Goal: Information Seeking & Learning: Find specific fact

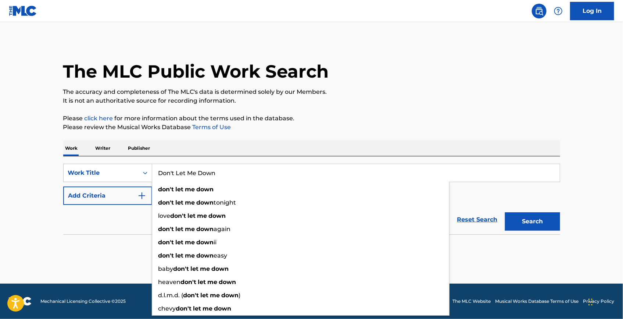
type input "Don't Let Me Down"
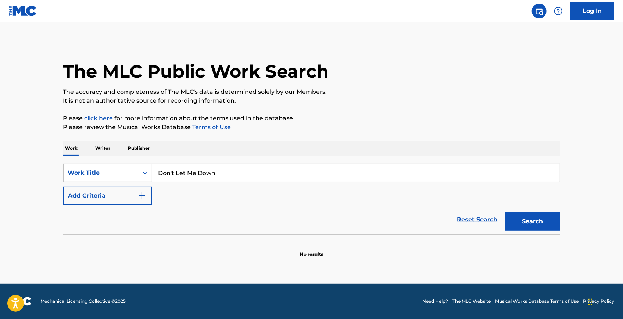
drag, startPoint x: 454, startPoint y: 0, endPoint x: 341, endPoint y: 51, distance: 123.9
click at [341, 51] on div "The MLC Public Work Search" at bounding box center [311, 67] width 497 height 54
drag, startPoint x: 99, startPoint y: 196, endPoint x: 114, endPoint y: 193, distance: 15.6
click at [101, 195] on button "Add Criteria" at bounding box center [107, 195] width 89 height 18
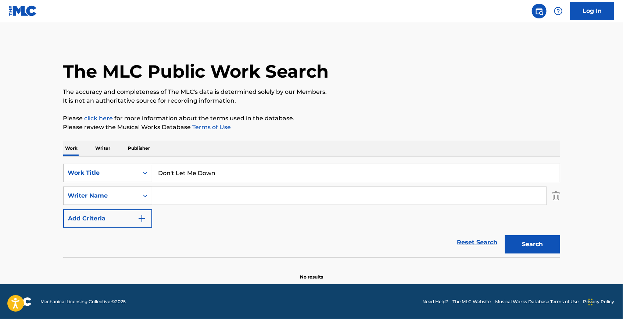
drag, startPoint x: 170, startPoint y: 191, endPoint x: 278, endPoint y: 191, distance: 107.4
click at [172, 191] on input "Search Form" at bounding box center [349, 196] width 394 height 18
paste input "[PERSON_NAME]"
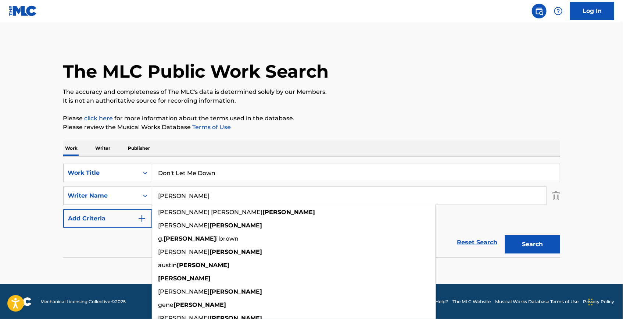
click at [456, 234] on button "Search" at bounding box center [532, 244] width 55 height 18
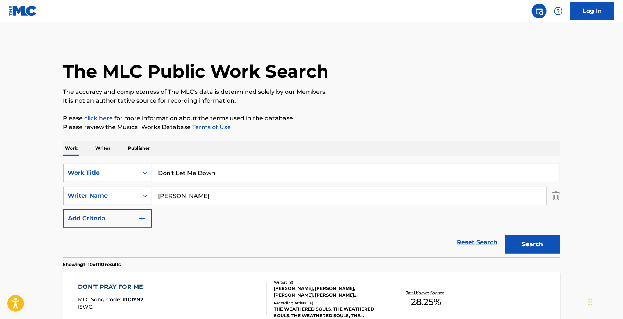
drag, startPoint x: 243, startPoint y: 176, endPoint x: 97, endPoint y: 150, distance: 148.0
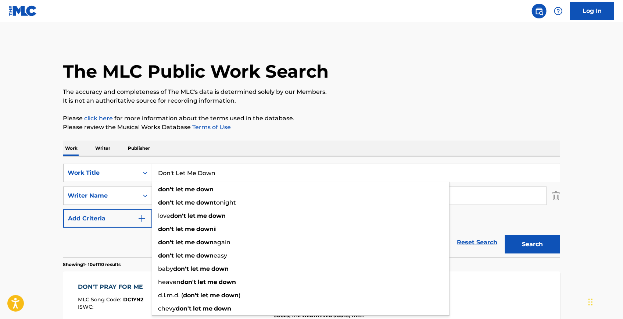
click at [384, 74] on div "The MLC Public Work Search" at bounding box center [311, 67] width 497 height 54
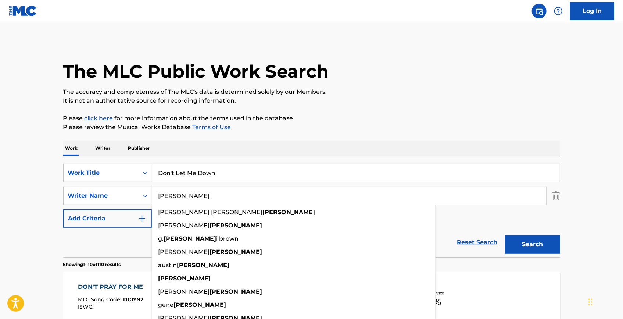
drag, startPoint x: 182, startPoint y: 193, endPoint x: 554, endPoint y: 229, distance: 374.2
click at [141, 184] on div "SearchWithCriteriaa1d84ea0-9721-4f26-9c0b-7a1fd43cc859 Work Title Don't Let Me …" at bounding box center [311, 196] width 497 height 64
paste input "[PERSON_NAME]"
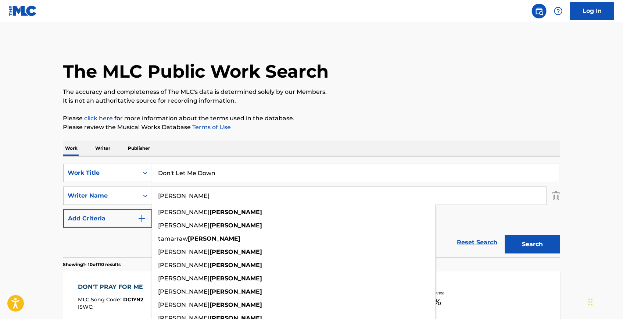
type input "[PERSON_NAME]"
click at [456, 234] on button "Search" at bounding box center [532, 244] width 55 height 18
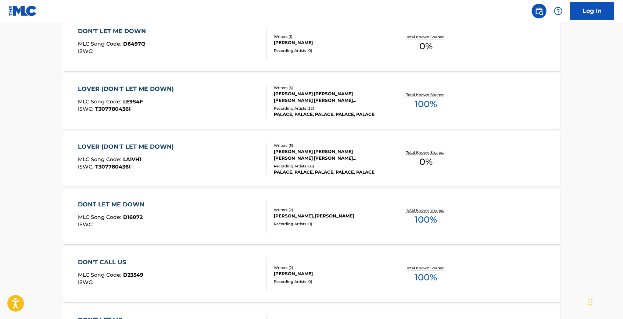
scroll to position [267, 0]
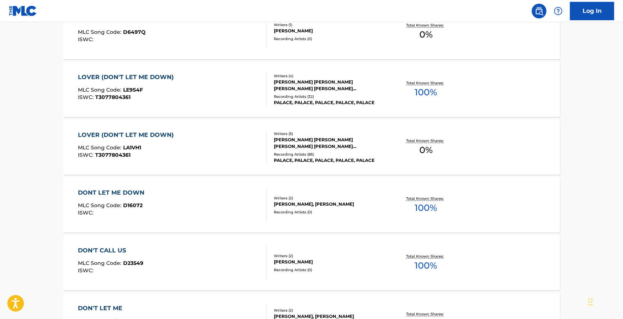
click at [139, 196] on div "DONT LET ME DOWN" at bounding box center [113, 192] width 70 height 9
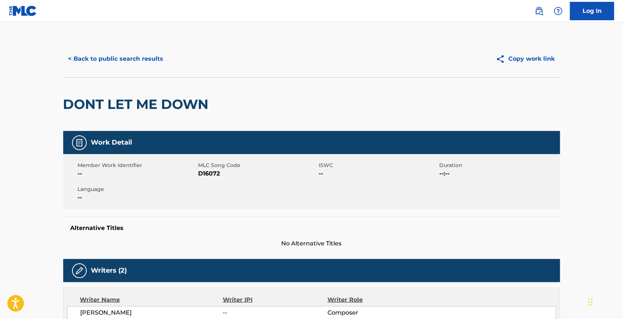
click at [164, 55] on button "< Back to public search results" at bounding box center [116, 59] width 106 height 18
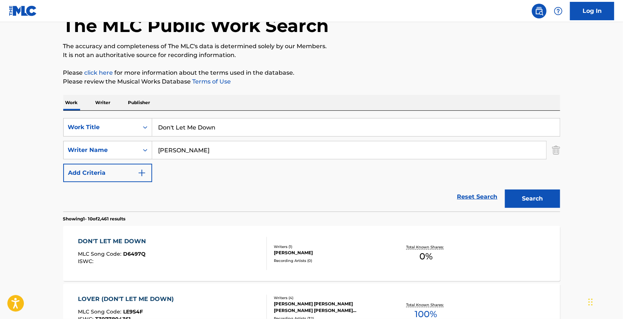
scroll to position [42, 0]
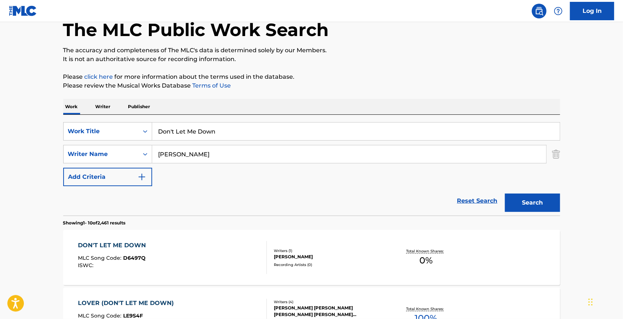
drag, startPoint x: 223, startPoint y: 132, endPoint x: 114, endPoint y: 110, distance: 111.9
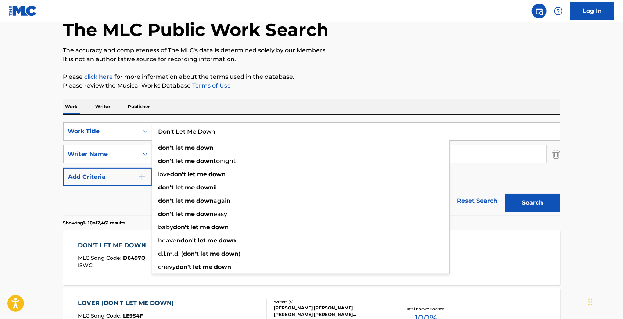
paste input "Love Invented Us"
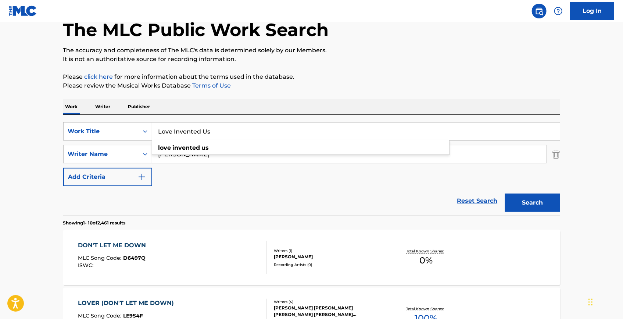
drag, startPoint x: 217, startPoint y: 130, endPoint x: 60, endPoint y: 123, distance: 157.6
paste input "Smile Again"
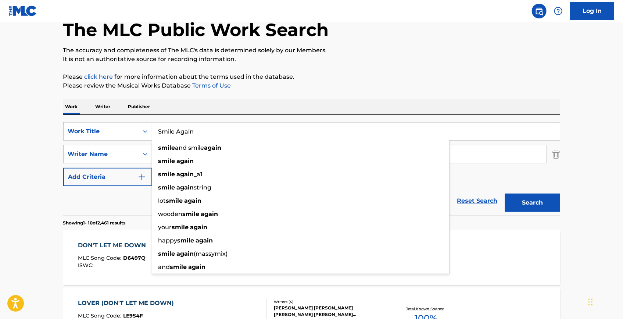
type input "Smile Again"
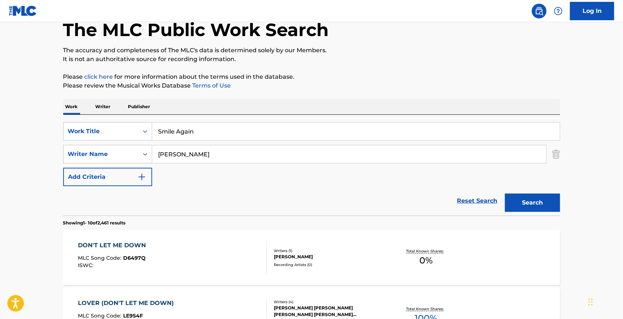
drag, startPoint x: 285, startPoint y: 84, endPoint x: 236, endPoint y: 142, distance: 75.4
click at [285, 85] on p "Please review the Musical Works Database Terms of Use" at bounding box center [311, 85] width 497 height 9
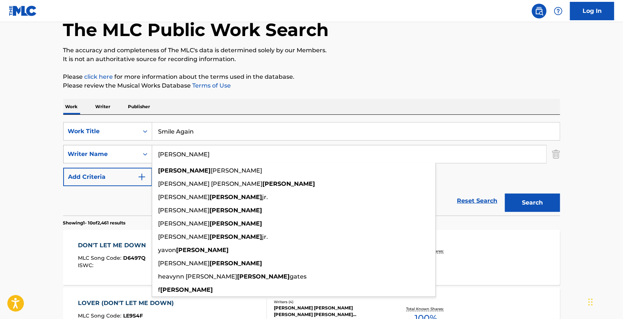
drag, startPoint x: 230, startPoint y: 149, endPoint x: 95, endPoint y: 147, distance: 135.4
click at [92, 149] on div "SearchWithCriteria6cc0c696-999b-45bb-8a6e-2aa4c9f1f501 Writer Name [PERSON_NAME…" at bounding box center [311, 154] width 497 height 18
paste input "[PERSON_NAME]"
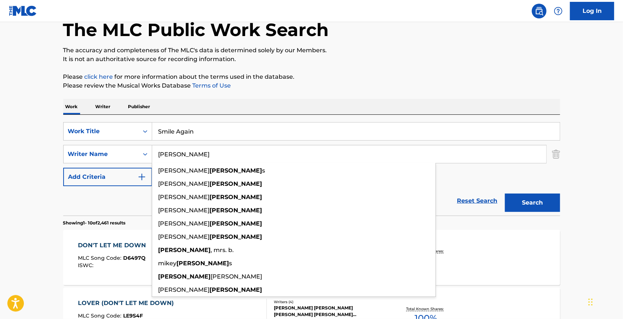
type input "[PERSON_NAME]"
click at [456, 201] on button "Search" at bounding box center [532, 202] width 55 height 18
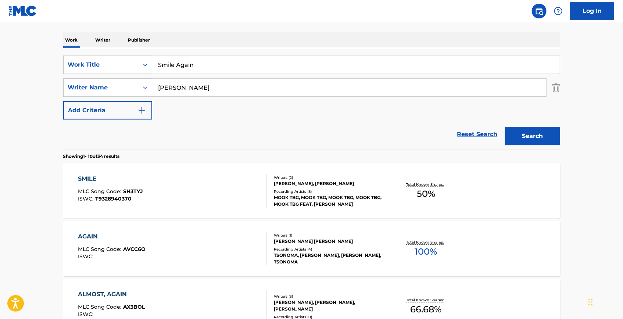
scroll to position [108, 0]
drag, startPoint x: 233, startPoint y: 65, endPoint x: 63, endPoint y: 49, distance: 170.6
click at [63, 49] on div "SearchWithCriteriaa1d84ea0-9721-4f26-9c0b-7a1fd43cc859 Work Title Smile Again S…" at bounding box center [311, 98] width 497 height 101
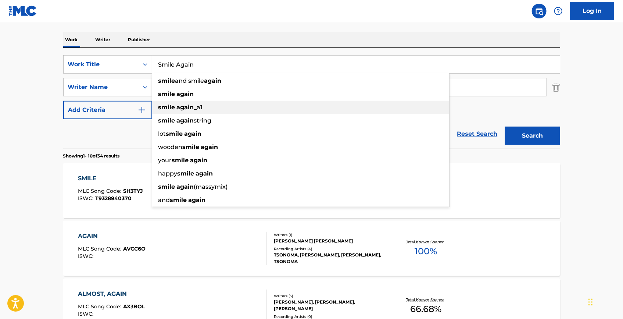
paste input "[PERSON_NAME] Took My Girl (Snippet)"
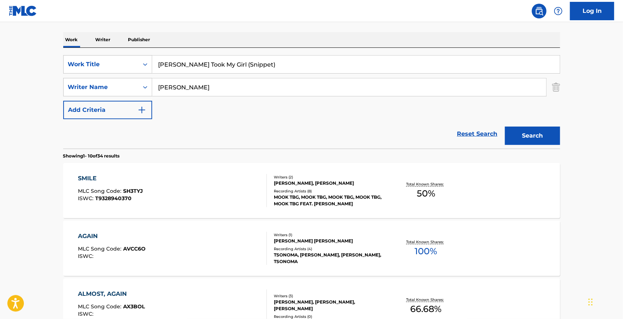
type input "[PERSON_NAME] Took My Girl (Snippet)"
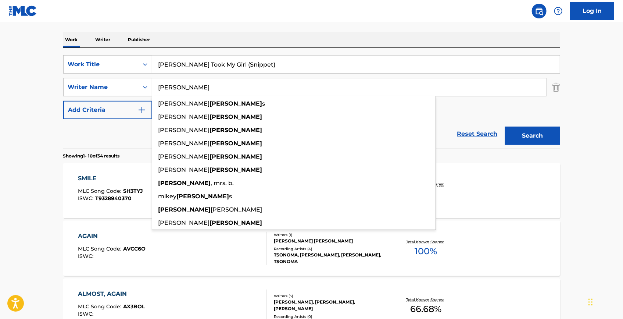
drag, startPoint x: 460, startPoint y: 86, endPoint x: 7, endPoint y: 72, distance: 452.6
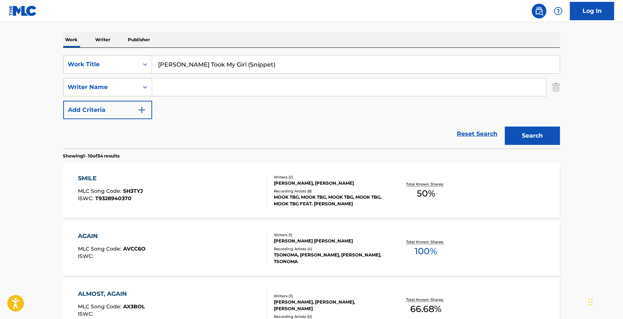
click at [456, 139] on button "Search" at bounding box center [532, 136] width 55 height 18
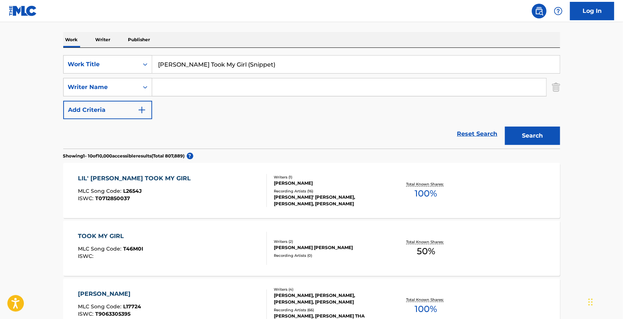
drag, startPoint x: 249, startPoint y: 59, endPoint x: 135, endPoint y: 50, distance: 115.1
click at [136, 52] on div "SearchWithCriteriaa1d84ea0-9721-4f26-9c0b-7a1fd43cc859 Work Title [PERSON_NAME]…" at bounding box center [311, 98] width 497 height 101
paste input "[MEDICAL_DATA]"
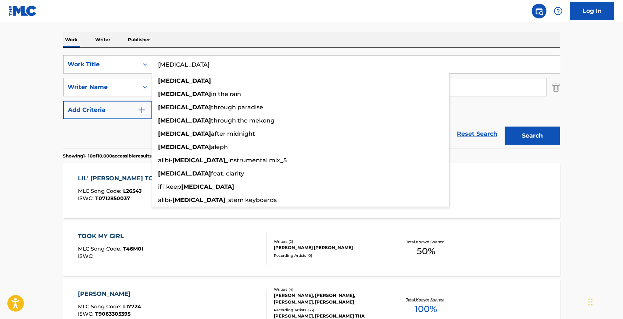
type input "[MEDICAL_DATA]"
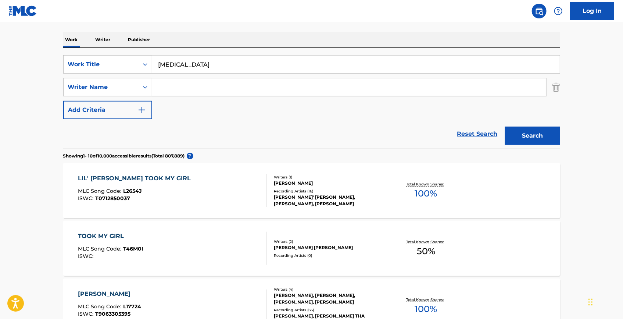
click at [190, 77] on div "SearchWithCriteriaa1d84ea0-9721-4f26-9c0b-7a1fd43cc859 Work Title [MEDICAL_DATA…" at bounding box center [311, 87] width 497 height 64
click at [189, 81] on input "Search Form" at bounding box center [349, 87] width 394 height 18
paste input "[PERSON_NAME]"
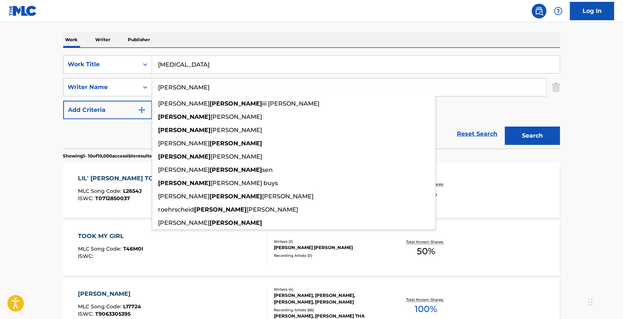
click at [456, 135] on button "Search" at bounding box center [532, 136] width 55 height 18
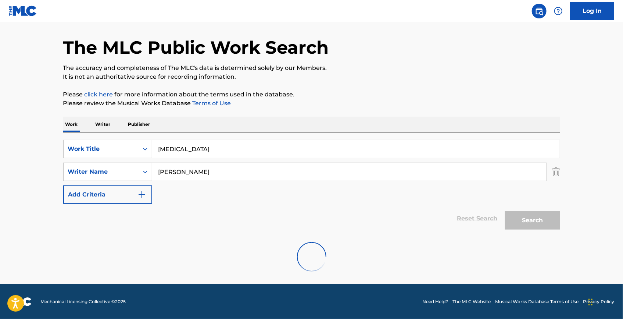
scroll to position [0, 0]
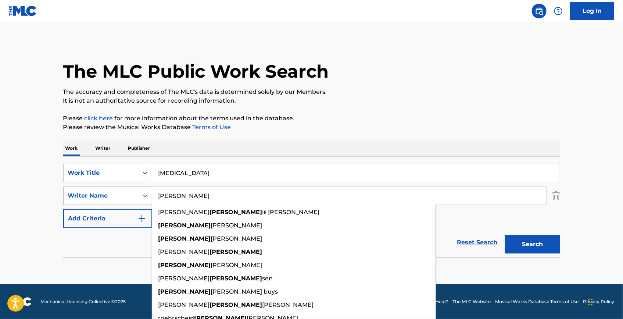
drag, startPoint x: 257, startPoint y: 204, endPoint x: 141, endPoint y: 186, distance: 117.9
click at [121, 186] on div "SearchWithCriteria6cc0c696-999b-45bb-8a6e-2aa4c9f1f501 Writer Name [PERSON_NAME…" at bounding box center [311, 195] width 497 height 18
paste input "[PERSON_NAME]"
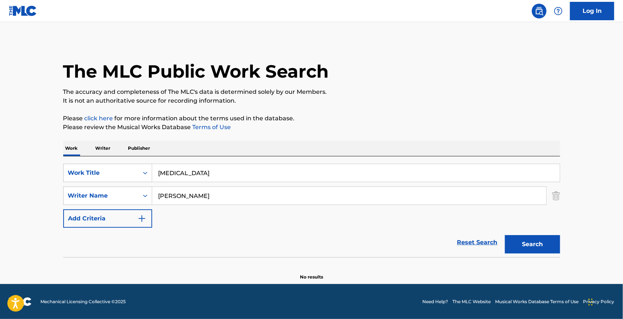
click at [456, 234] on button "Search" at bounding box center [532, 244] width 55 height 18
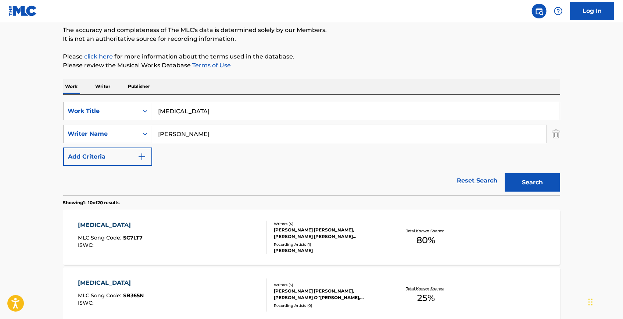
scroll to position [133, 0]
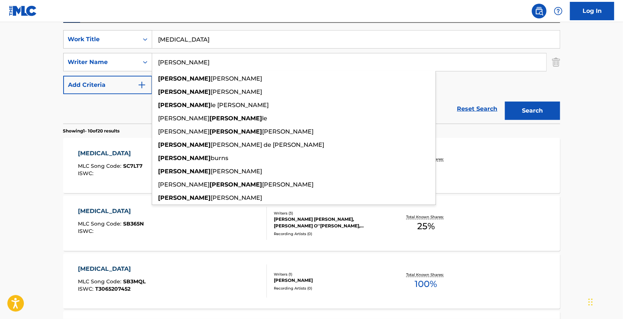
drag, startPoint x: 328, startPoint y: 67, endPoint x: 115, endPoint y: 50, distance: 213.7
click at [114, 49] on div "SearchWithCriteriaa1d84ea0-9721-4f26-9c0b-7a1fd43cc859 Work Title [MEDICAL_DATA…" at bounding box center [311, 62] width 497 height 64
paste input "Khalsa"
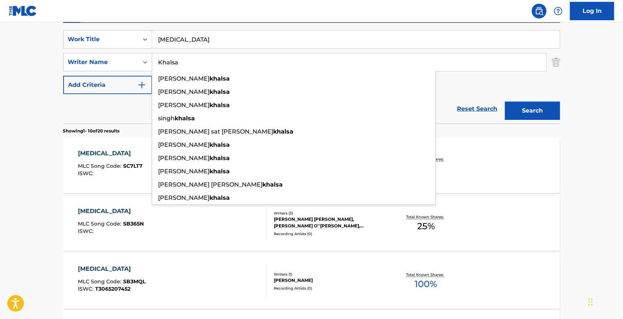
type input "Khalsa"
click at [456, 114] on button "Search" at bounding box center [532, 111] width 55 height 18
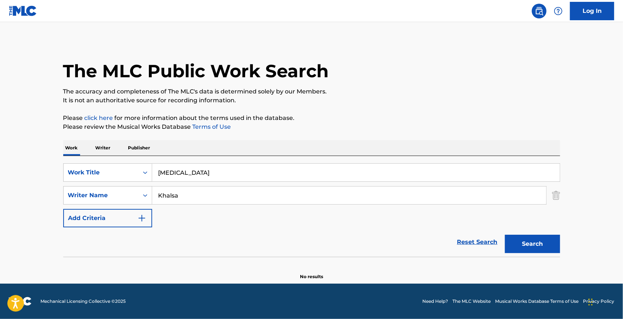
scroll to position [0, 0]
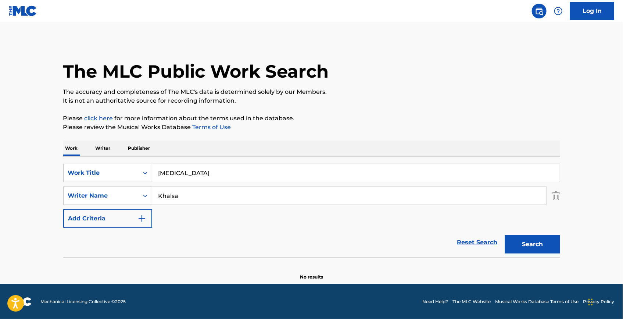
drag, startPoint x: 203, startPoint y: 171, endPoint x: 110, endPoint y: 139, distance: 98.2
click at [99, 154] on div "Work Writer Publisher SearchWithCriteriaa1d84ea0-9721-4f26-9c0b-7a1fd43cc859 Wo…" at bounding box center [311, 210] width 497 height 140
paste input "Night Disappear With You"
type input "Night Disappear With You"
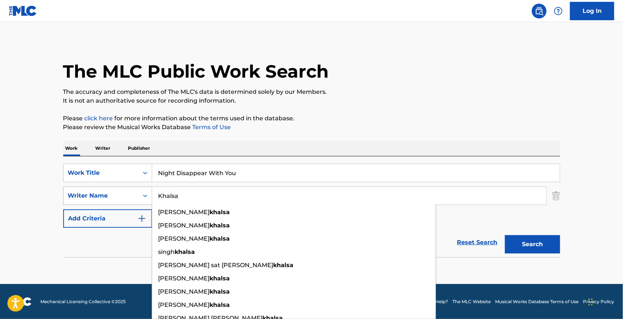
drag, startPoint x: 261, startPoint y: 199, endPoint x: 145, endPoint y: 197, distance: 115.9
click at [145, 197] on div "SearchWithCriteria6cc0c696-999b-45bb-8a6e-2aa4c9f1f501 Writer Name [PERSON_NAME…" at bounding box center [311, 195] width 497 height 18
paste input "[PERSON_NAME]"
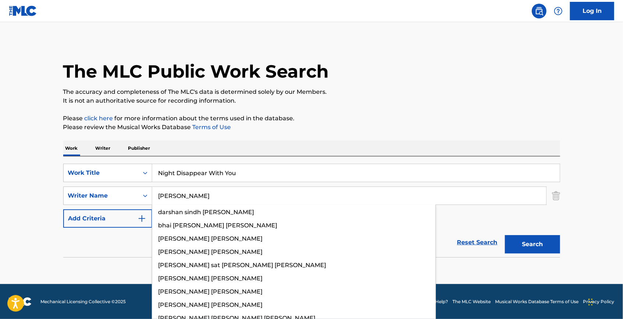
type input "[PERSON_NAME]"
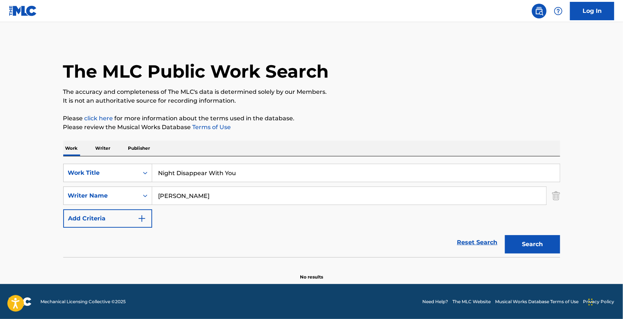
click at [403, 132] on div "The MLC Public Work Search The accuracy and completeness of The MLC's data is d…" at bounding box center [311, 160] width 515 height 240
click at [456, 234] on button "Search" at bounding box center [532, 244] width 55 height 18
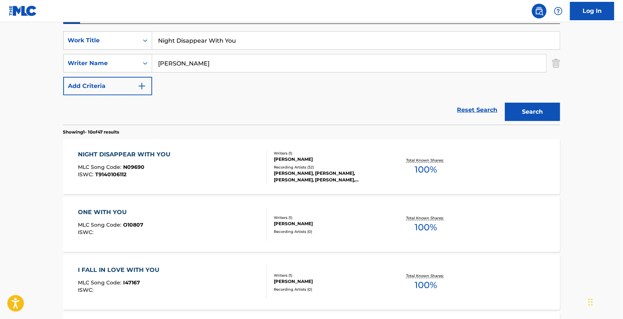
scroll to position [133, 0]
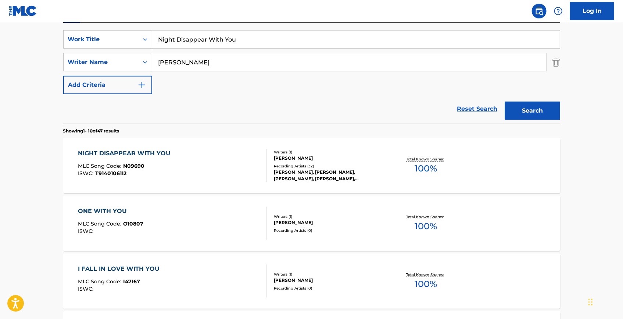
click at [152, 147] on div "NIGHT DISAPPEAR WITH YOU MLC Song Code : N09690 ISWC : T9140106112 Writers ( 1 …" at bounding box center [311, 165] width 497 height 55
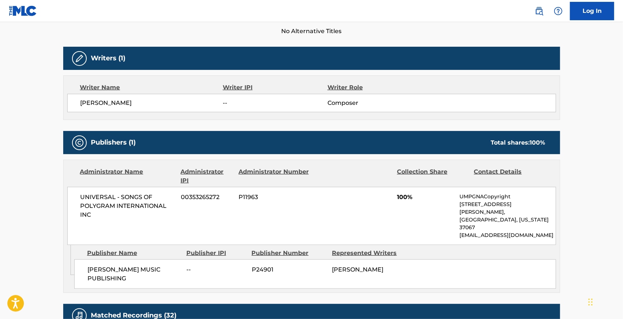
scroll to position [200, 0]
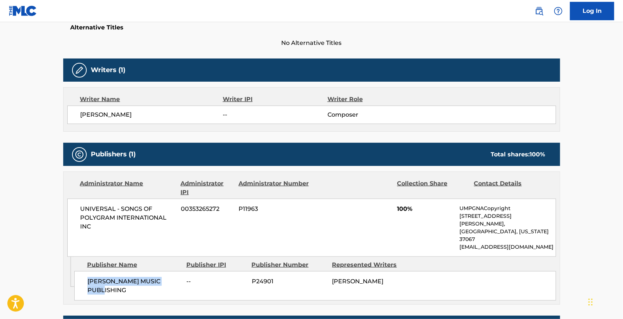
drag, startPoint x: 182, startPoint y: 268, endPoint x: 88, endPoint y: 264, distance: 94.6
click at [88, 234] on div "[PERSON_NAME] MUSIC PUBLISHING -- P24901 [PERSON_NAME]" at bounding box center [315, 285] width 482 height 29
copy span "[PERSON_NAME] MUSIC PUBLISHING"
drag, startPoint x: 132, startPoint y: 113, endPoint x: 77, endPoint y: 114, distance: 55.6
click at [77, 114] on div "[PERSON_NAME] -- Composer" at bounding box center [311, 115] width 489 height 18
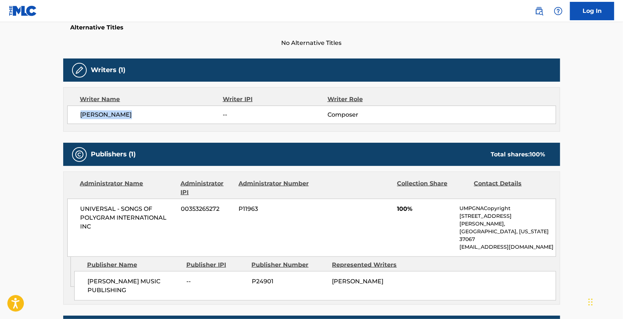
copy span "[PERSON_NAME]"
drag, startPoint x: 85, startPoint y: 266, endPoint x: 179, endPoint y: 266, distance: 93.4
click at [179, 234] on div "[PERSON_NAME] MUSIC PUBLISHING -- P24901 [PERSON_NAME]" at bounding box center [315, 285] width 482 height 29
copy span "[PERSON_NAME] MUSIC PUBLISHING"
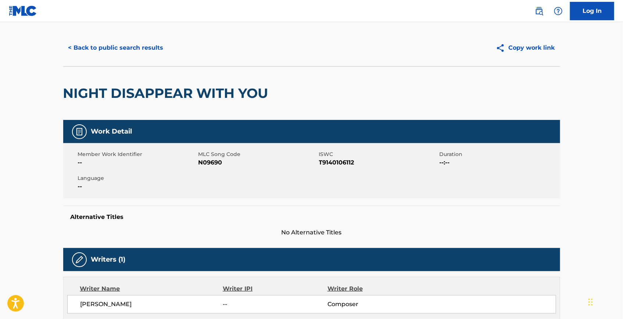
scroll to position [0, 0]
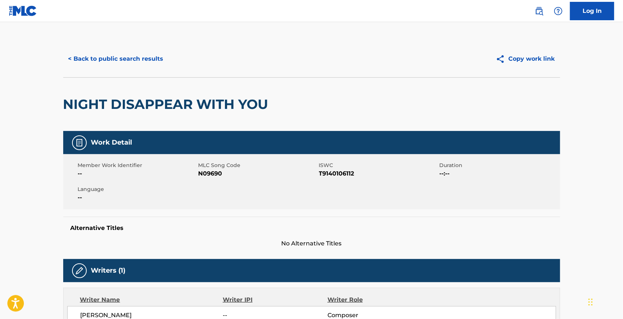
click at [144, 60] on button "< Back to public search results" at bounding box center [116, 59] width 106 height 18
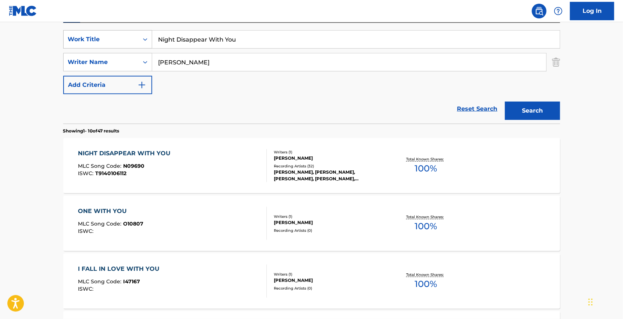
drag, startPoint x: 182, startPoint y: 44, endPoint x: 111, endPoint y: 42, distance: 70.6
click at [111, 42] on div "SearchWithCriteriaa1d84ea0-9721-4f26-9c0b-7a1fd43cc859 Work Title Night Disappe…" at bounding box center [311, 39] width 497 height 18
paste input "Never Meant A Thing"
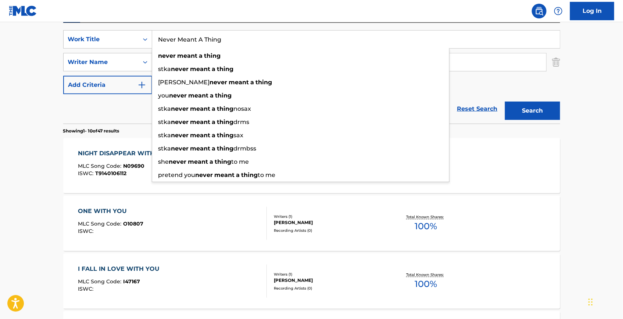
type input "Never Meant A Thing"
click at [456, 112] on button "Search" at bounding box center [532, 111] width 55 height 18
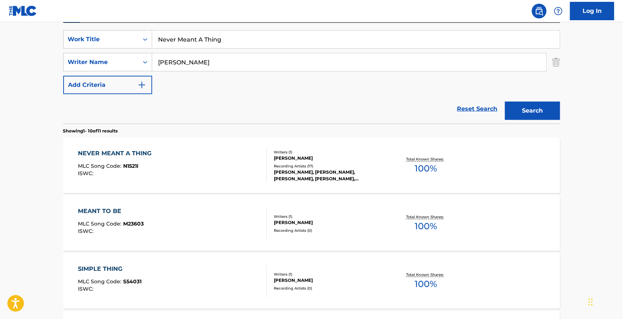
click at [148, 146] on div "NEVER MEANT A THING MLC Song Code : N1521I ISWC : Writers ( 1 ) [PERSON_NAME] R…" at bounding box center [311, 165] width 497 height 55
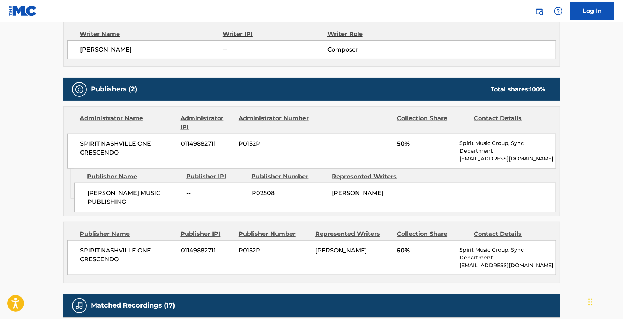
scroll to position [301, 0]
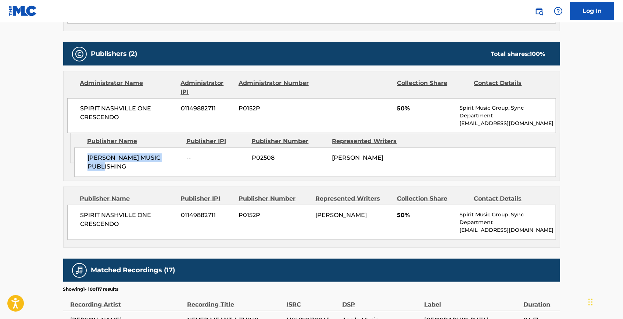
drag, startPoint x: 86, startPoint y: 158, endPoint x: 180, endPoint y: 159, distance: 94.2
click at [180, 159] on div "[PERSON_NAME] MUSIC PUBLISHING -- P02508 [PERSON_NAME]" at bounding box center [315, 161] width 482 height 29
copy span "[PERSON_NAME] MUSIC PUBLISHING"
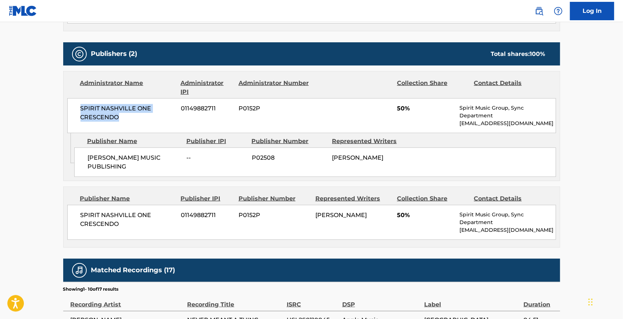
drag, startPoint x: 79, startPoint y: 110, endPoint x: 119, endPoint y: 117, distance: 41.1
click at [119, 117] on div "SPIRIT NASHVILLE ONE CRESCENDO 01149882711 P0152P 50% Spirit Music Group, Sync …" at bounding box center [311, 115] width 489 height 35
copy span "SPIRIT NASHVILLE ONE CRESCENDO"
click at [121, 120] on span "SPIRIT NASHVILLE ONE CRESCENDO" at bounding box center [128, 113] width 95 height 18
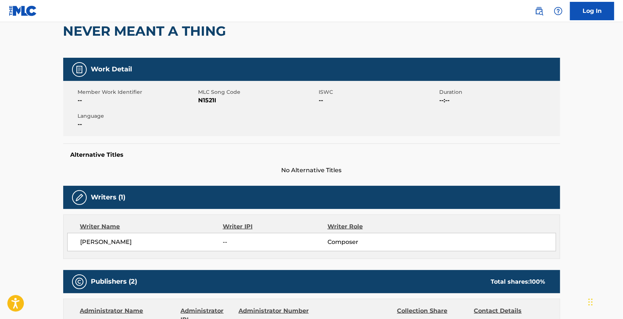
scroll to position [0, 0]
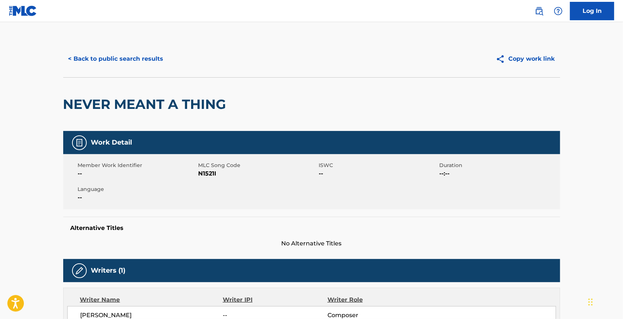
click at [142, 62] on button "< Back to public search results" at bounding box center [116, 59] width 106 height 18
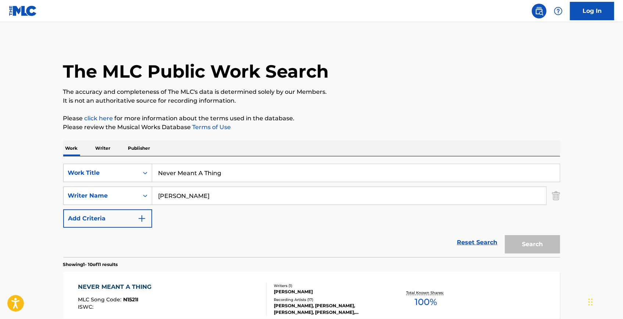
scroll to position [133, 0]
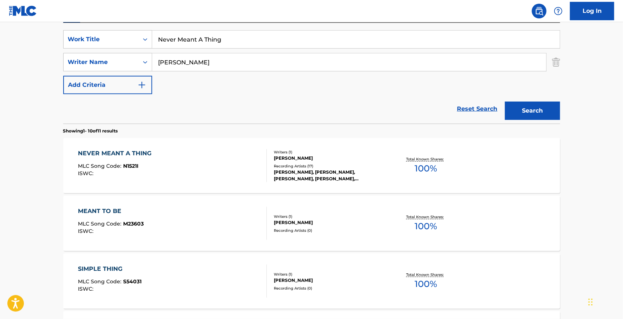
paste input "Night Disappear With You"
drag, startPoint x: 246, startPoint y: 38, endPoint x: 127, endPoint y: 26, distance: 120.5
type input "Night Disappear With You"
click at [456, 104] on button "Search" at bounding box center [532, 111] width 55 height 18
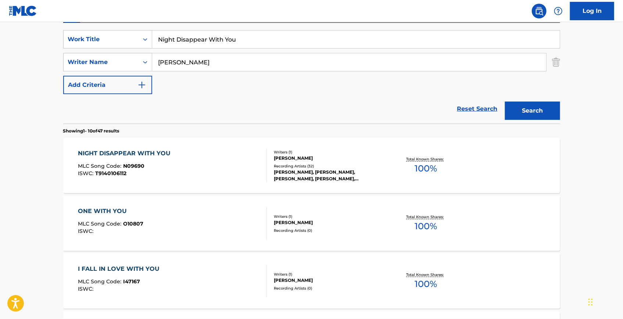
click at [137, 151] on div "NIGHT DISAPPEAR WITH YOU" at bounding box center [126, 153] width 96 height 9
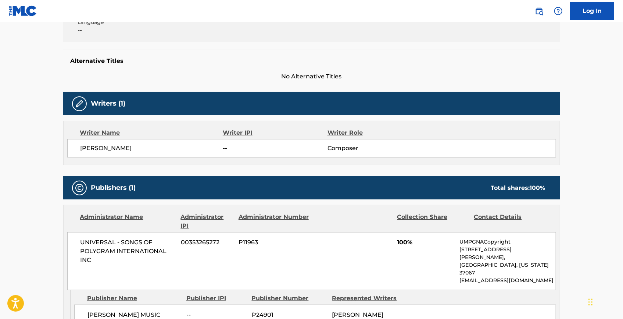
scroll to position [267, 0]
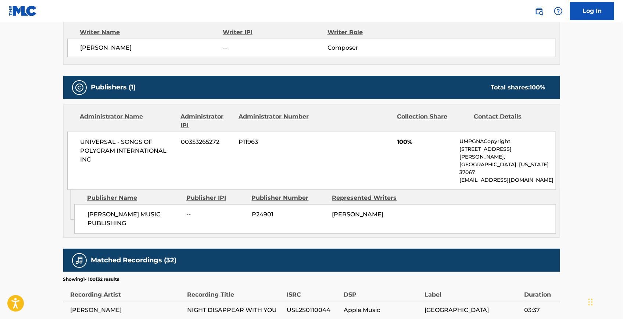
click at [83, 139] on span "UNIVERSAL - SONGS OF POLYGRAM INTERNATIONAL INC" at bounding box center [128, 151] width 95 height 26
drag, startPoint x: 78, startPoint y: 139, endPoint x: 100, endPoint y: 169, distance: 37.4
click at [100, 169] on div "UNIVERSAL - SONGS OF POLYGRAM INTERNATIONAL INC 00353265272 P11963 100% UMPGNAC…" at bounding box center [311, 161] width 489 height 58
copy span "UNIVERSAL - SONGS OF POLYGRAM INTERNATIONAL INC"
